Goal: Information Seeking & Learning: Learn about a topic

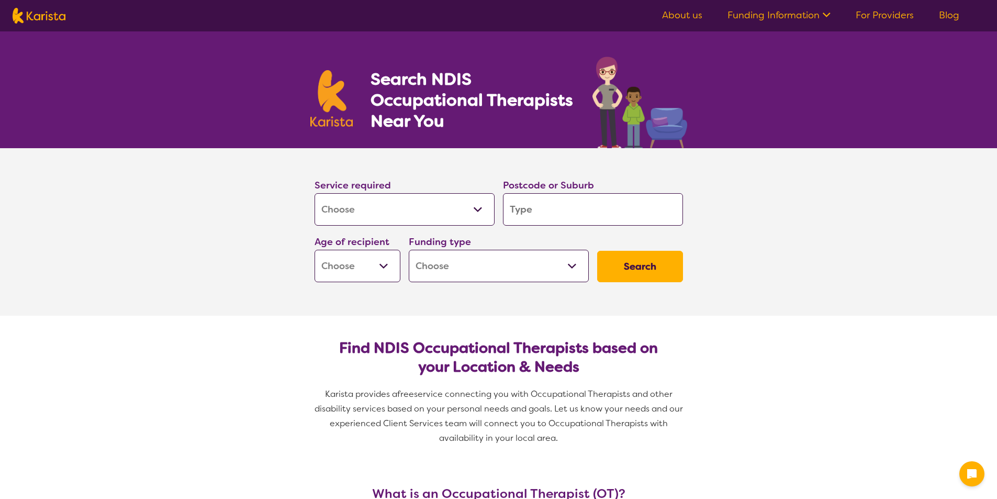
select select "[MEDICAL_DATA]"
click at [583, 207] on input "search" at bounding box center [593, 209] width 180 height 32
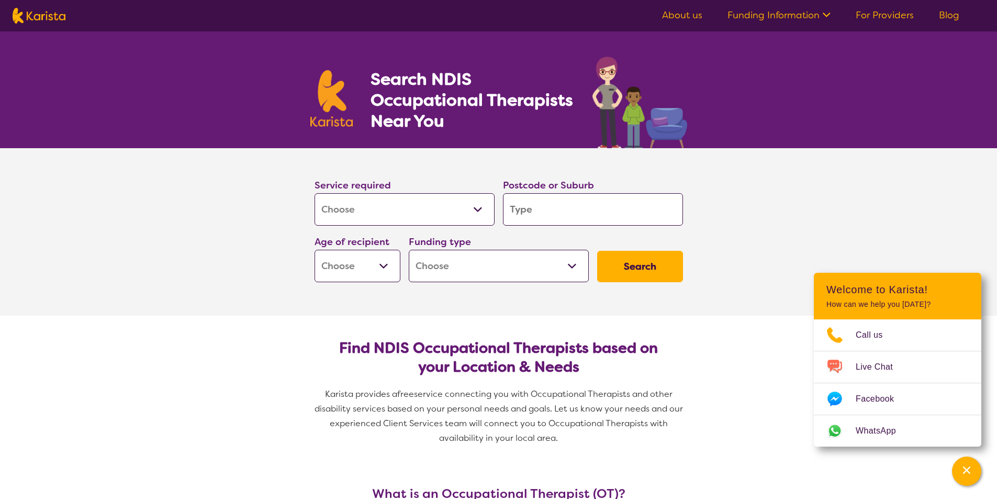
type input "2"
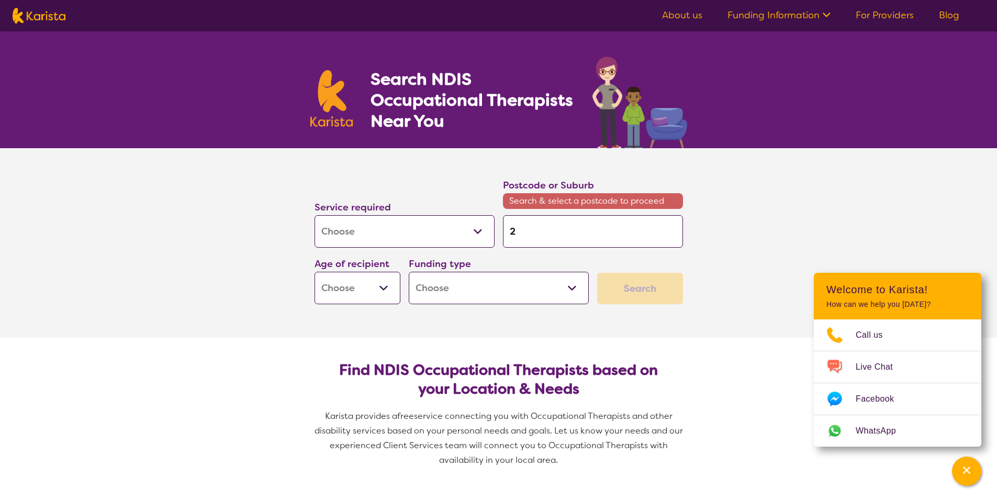
type input "22"
type input "229"
type input "2290"
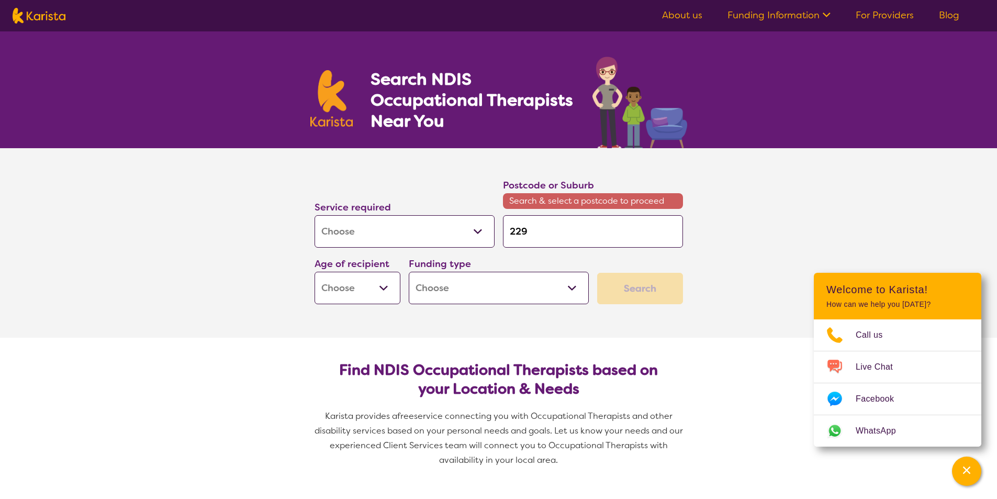
type input "2290"
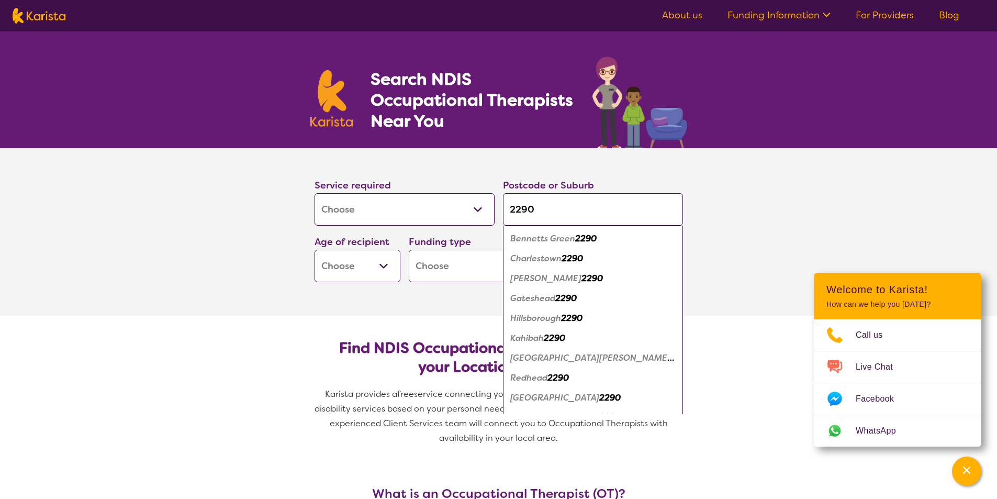
type input "2290"
click at [599, 399] on em "2290" at bounding box center [609, 397] width 21 height 11
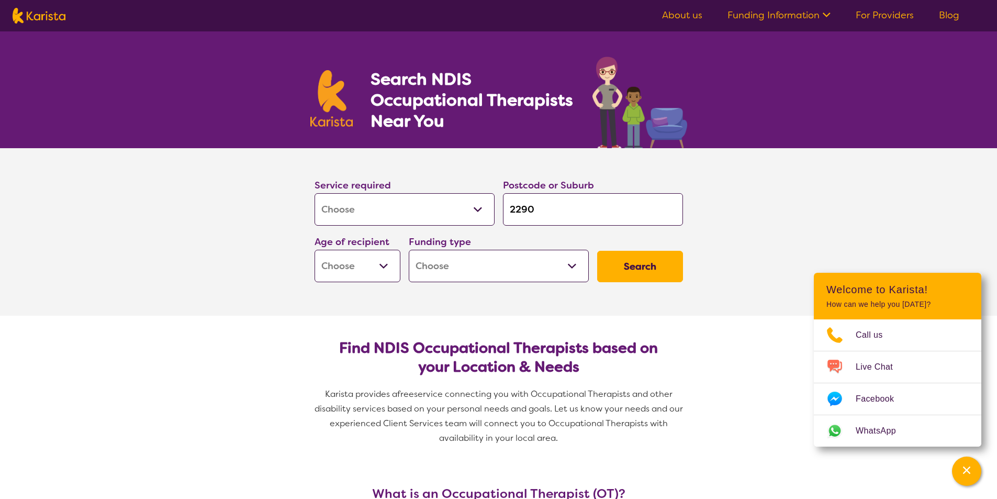
click at [384, 264] on select "Early Childhood - 0 to 9 Child - 10 to 11 Adolescent - 12 to 17 Adult - 18 to 6…" at bounding box center [357, 266] width 86 height 32
select select "AD"
click at [314, 250] on select "Early Childhood - 0 to 9 Child - 10 to 11 Adolescent - 12 to 17 Adult - 18 to 6…" at bounding box center [357, 266] width 86 height 32
select select "AD"
click at [574, 264] on select "Home Care Package (HCP) National Disability Insurance Scheme (NDIS) I don't know" at bounding box center [499, 266] width 180 height 32
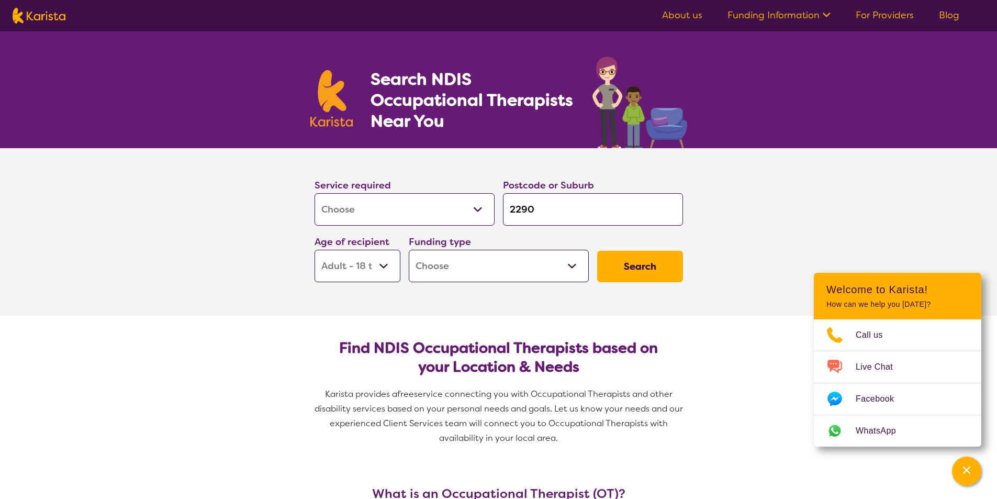
select select "i-don-t-know"
click at [409, 250] on select "Home Care Package (HCP) National Disability Insurance Scheme (NDIS) I don't know" at bounding box center [499, 266] width 180 height 32
select select "i-don-t-know"
click at [644, 266] on button "Search" at bounding box center [640, 266] width 86 height 31
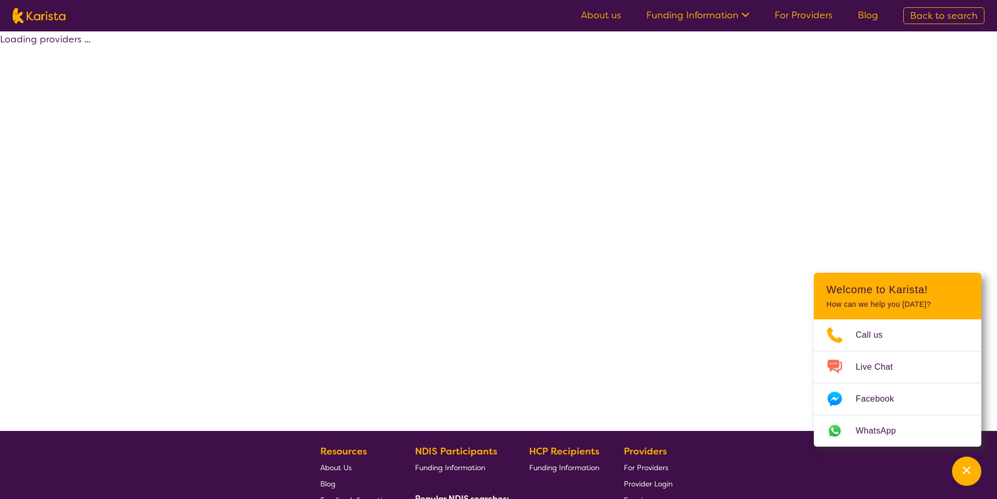
select select "[MEDICAL_DATA]"
select select "AD"
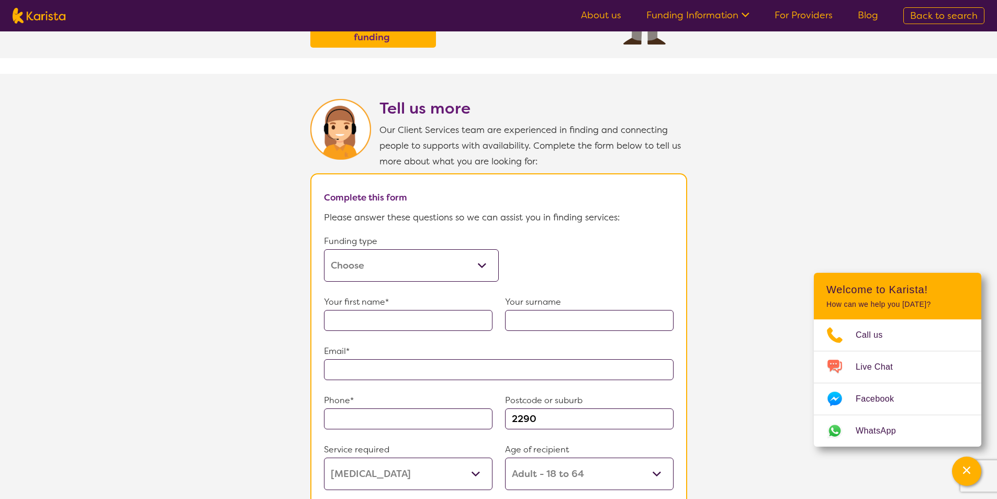
scroll to position [471, 0]
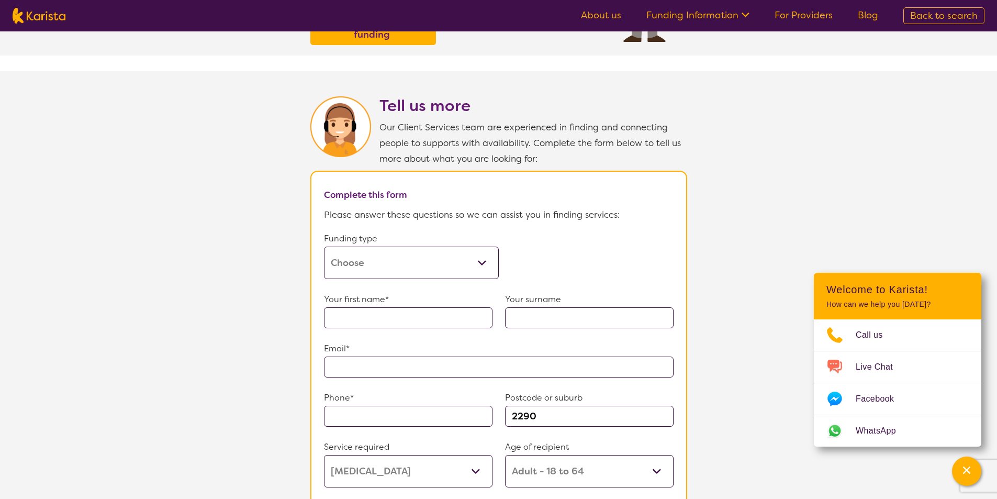
click at [395, 250] on select "Home Care Package (HCP) Home Care Package - Level 1 Home Care Package - Level 2…" at bounding box center [411, 262] width 175 height 32
select select "self-funded"
click at [324, 246] on select "Home Care Package (HCP) Home Care Package - Level 1 Home Care Package - Level 2…" at bounding box center [411, 262] width 175 height 32
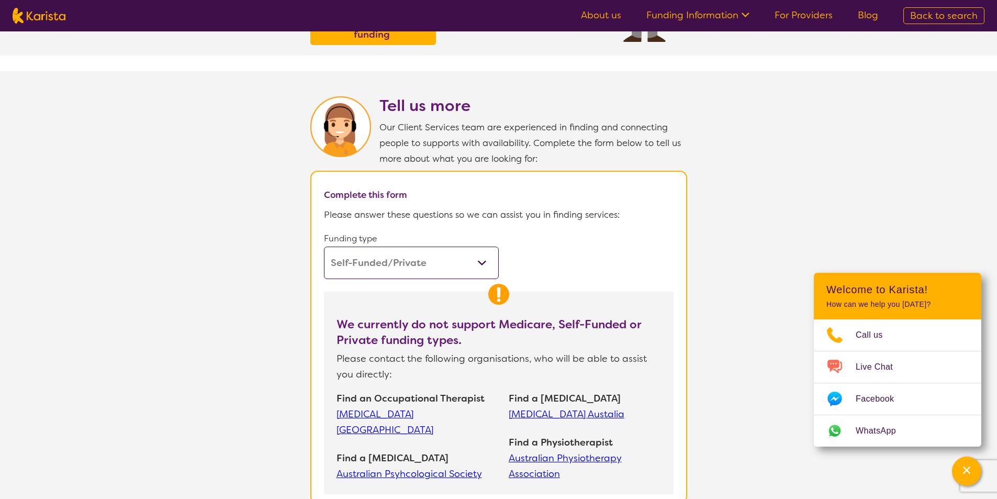
click at [412, 406] on link "[MEDICAL_DATA] [GEOGRAPHIC_DATA]" at bounding box center [417, 421] width 162 height 31
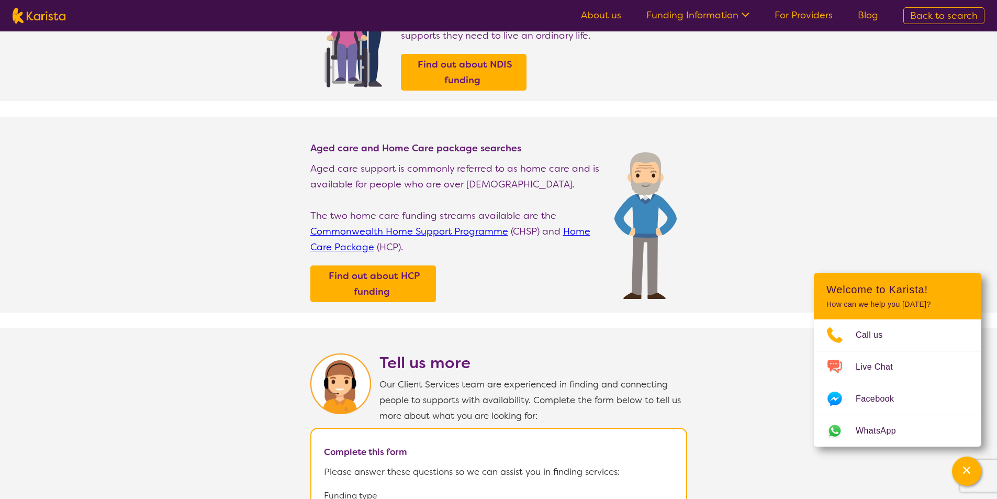
scroll to position [0, 0]
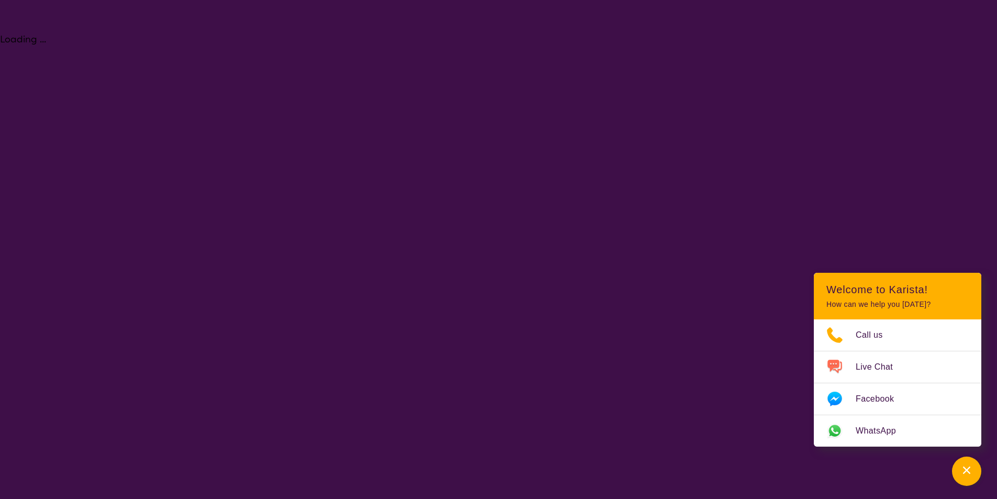
select select "[MEDICAL_DATA]"
select select "AD"
select select "i-don-t-know"
select select "[MEDICAL_DATA]"
select select "AD"
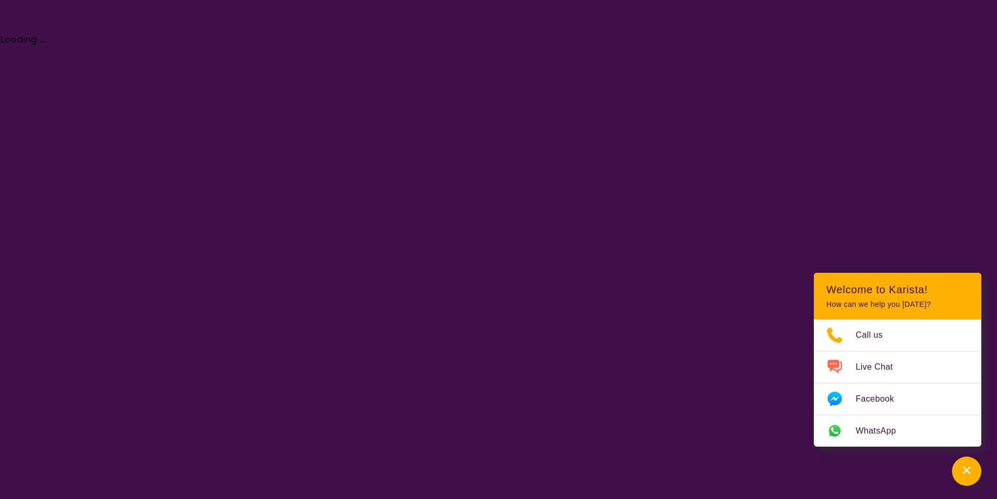
select select "i-don-t-know"
